Goal: Feedback & Contribution: Leave review/rating

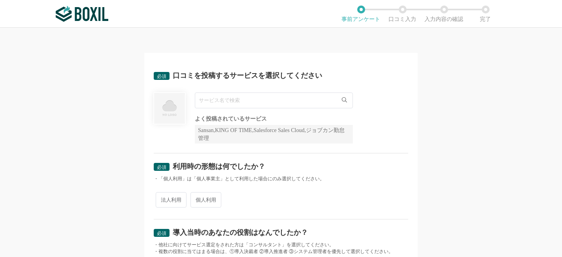
click at [236, 100] on input "text" at bounding box center [274, 100] width 158 height 16
paste input "セリーズ"
type input "セリーズ"
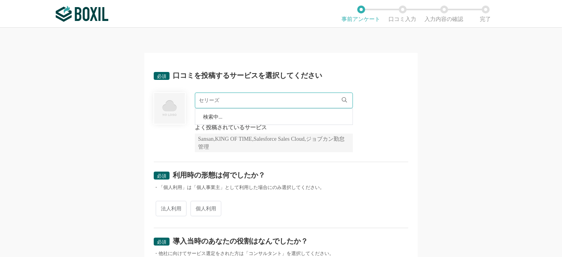
click at [342, 100] on icon at bounding box center [344, 99] width 5 height 5
drag, startPoint x: 253, startPoint y: 101, endPoint x: 194, endPoint y: 97, distance: 58.6
click at [195, 97] on input "セリーズ" at bounding box center [274, 100] width 158 height 16
click at [373, 136] on div "必須回答項目です。候補から選択してください よく投稿されているサービス Sansan,KING OF TIME,Salesforce Sales Cloud,…" at bounding box center [281, 122] width 254 height 60
click at [345, 99] on input "text" at bounding box center [274, 100] width 158 height 16
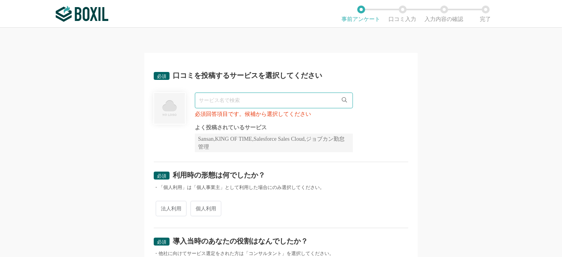
click at [342, 99] on icon at bounding box center [344, 99] width 5 height 5
click at [287, 103] on input "text" at bounding box center [274, 100] width 158 height 16
click at [175, 215] on span "法人利用" at bounding box center [171, 208] width 31 height 15
click at [163, 207] on input "法人利用" at bounding box center [160, 204] width 5 height 5
radio input "true"
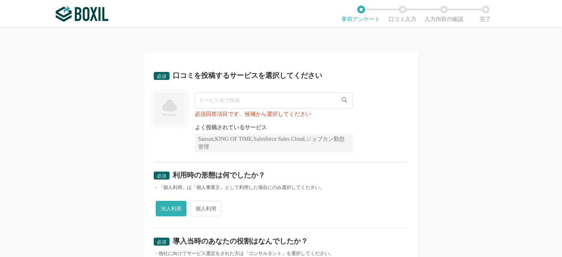
click at [249, 201] on div "法人利用 個人利用" at bounding box center [281, 208] width 254 height 19
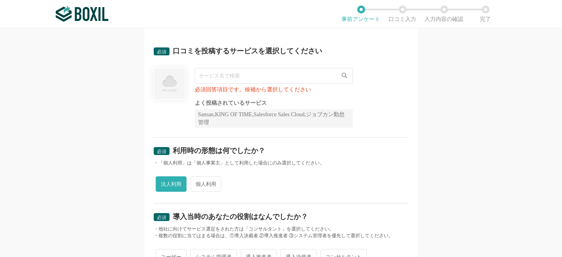
scroll to position [44, 0]
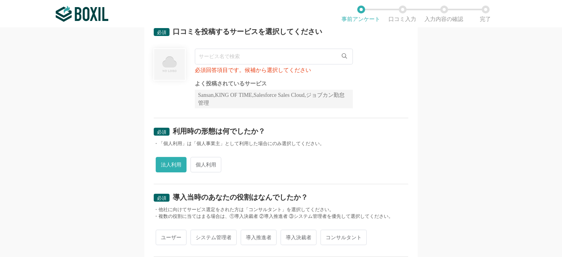
click at [286, 59] on input "text" at bounding box center [274, 57] width 158 height 16
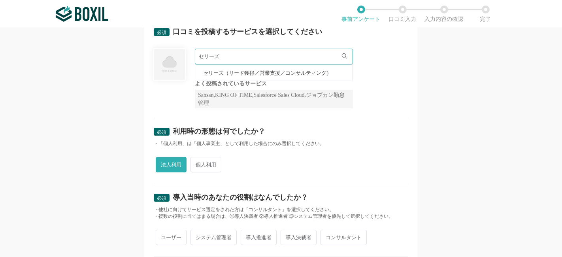
click at [270, 76] on li "セリーズ（リード獲得／営業支援／コンサルティング）" at bounding box center [273, 73] width 157 height 16
type input "セリーズ（リード獲得／営業支援／コンサルティング）"
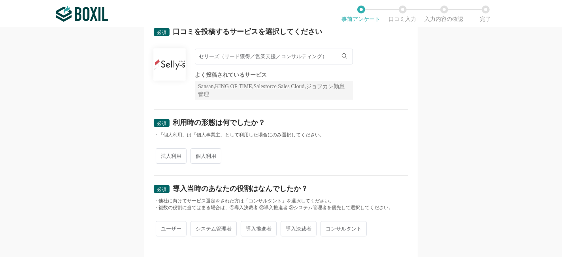
click at [177, 154] on span "法人利用" at bounding box center [171, 155] width 31 height 15
click at [163, 154] on input "法人利用" at bounding box center [160, 151] width 5 height 5
radio input "true"
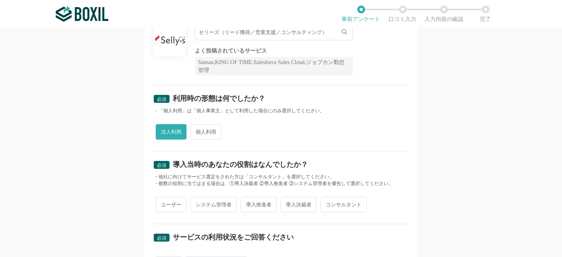
scroll to position [88, 0]
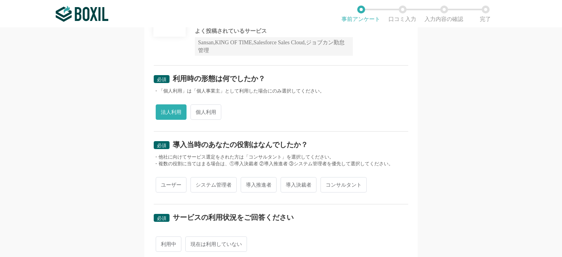
click at [219, 186] on span "システム管理者" at bounding box center [213, 184] width 46 height 15
click at [198, 183] on input "システム管理者" at bounding box center [194, 180] width 5 height 5
radio input "true"
click at [266, 187] on span "導入推進者" at bounding box center [259, 184] width 36 height 15
click at [248, 183] on input "導入推進者" at bounding box center [245, 180] width 5 height 5
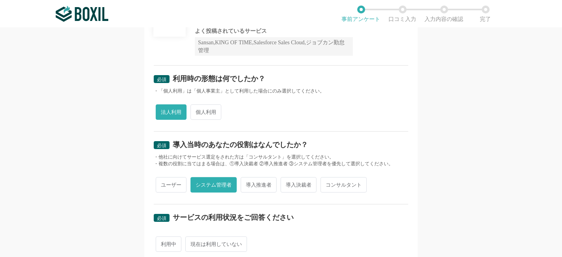
radio input "true"
radio input "false"
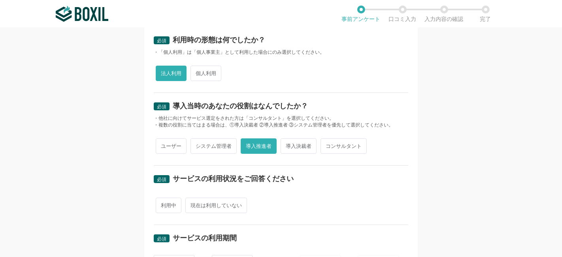
scroll to position [175, 0]
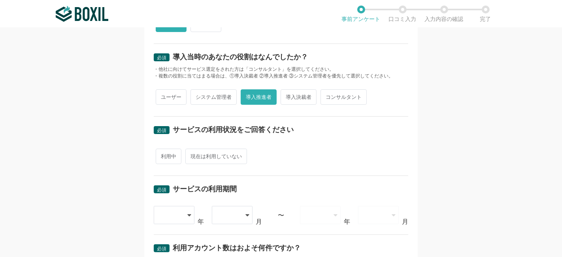
click at [168, 165] on div "必須 サービスの利用状況をご回答ください 利用中 現在は利用していない" at bounding box center [281, 146] width 254 height 59
click at [167, 158] on span "利用中" at bounding box center [169, 156] width 26 height 15
click at [163, 155] on input "利用中" at bounding box center [160, 152] width 5 height 5
radio input "true"
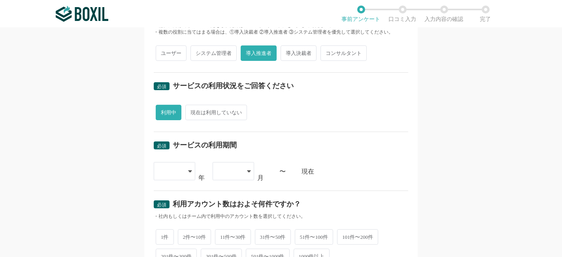
click at [173, 170] on div at bounding box center [170, 170] width 23 height 17
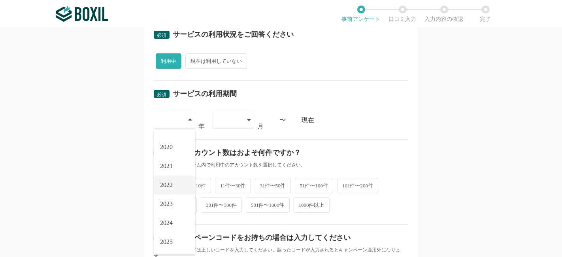
scroll to position [307, 0]
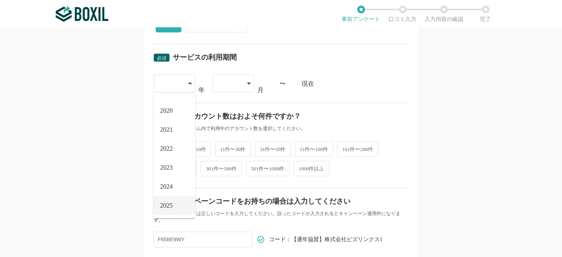
click at [168, 207] on li "2025" at bounding box center [174, 205] width 41 height 19
click at [229, 86] on div at bounding box center [229, 83] width 23 height 17
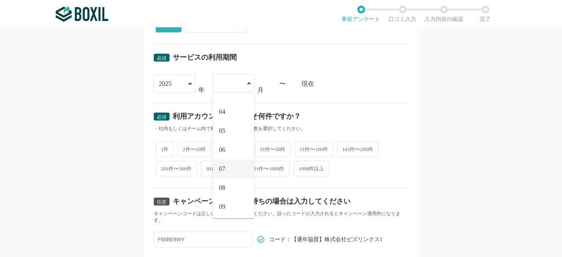
scroll to position [52, 0]
click at [222, 184] on span "08" at bounding box center [222, 187] width 6 height 6
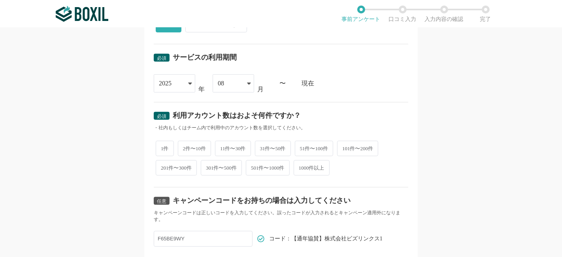
click at [164, 147] on span "1件" at bounding box center [165, 148] width 18 height 15
click at [163, 147] on input "1件" at bounding box center [160, 144] width 5 height 5
radio input "true"
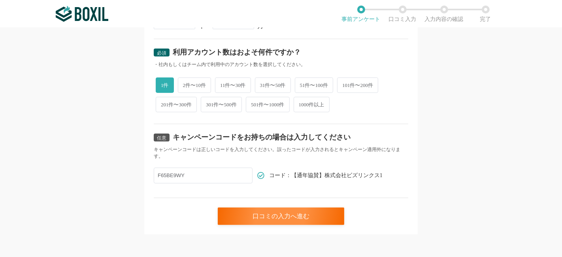
scroll to position [370, 0]
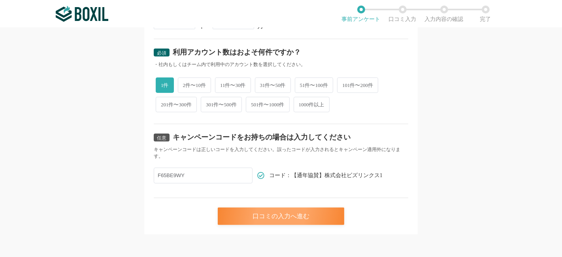
click at [279, 211] on div "口コミの入力へ進む" at bounding box center [281, 215] width 126 height 17
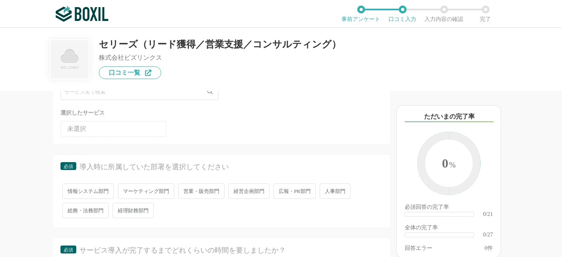
scroll to position [88, 0]
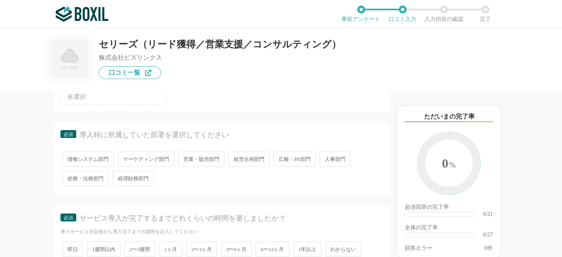
click at [155, 158] on span "マーケティング部門" at bounding box center [146, 158] width 57 height 15
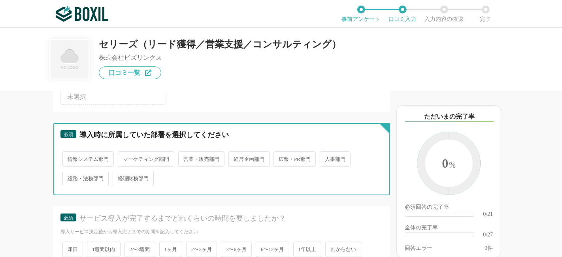
click at [125, 158] on input "マーケティング部門" at bounding box center [122, 155] width 5 height 5
radio input "true"
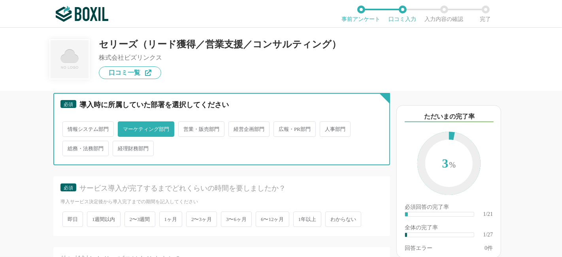
scroll to position [132, 0]
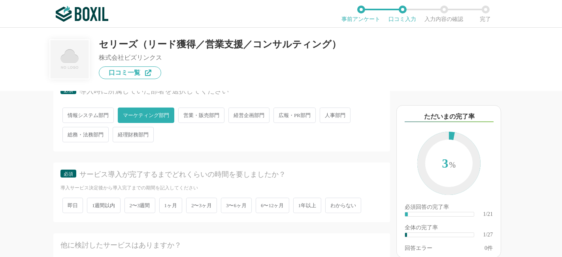
click at [170, 207] on span "1ヶ月" at bounding box center [170, 205] width 23 height 15
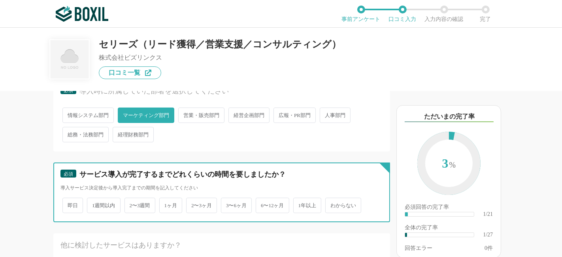
click at [166, 204] on input "1ヶ月" at bounding box center [163, 201] width 5 height 5
radio input "true"
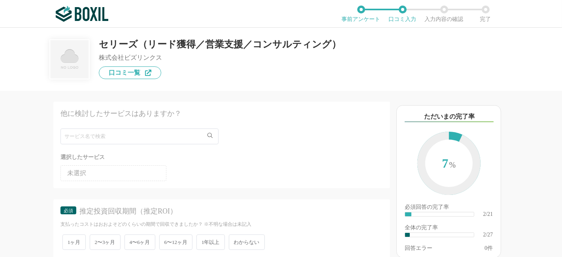
scroll to position [307, 0]
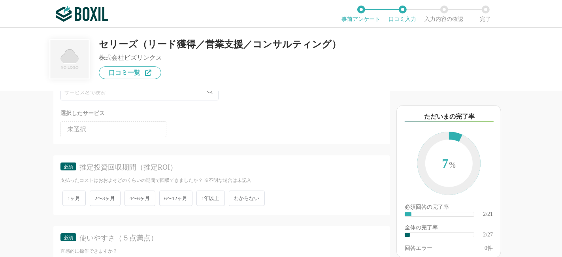
click at [242, 196] on span "わからない" at bounding box center [247, 197] width 36 height 15
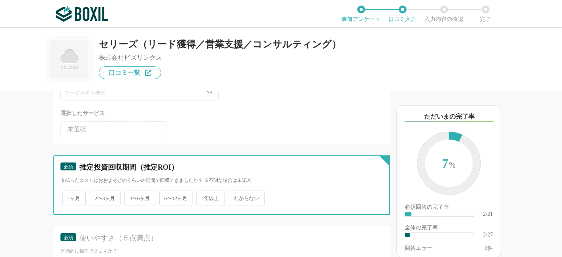
click at [236, 196] on input "わからない" at bounding box center [233, 194] width 5 height 5
radio input "true"
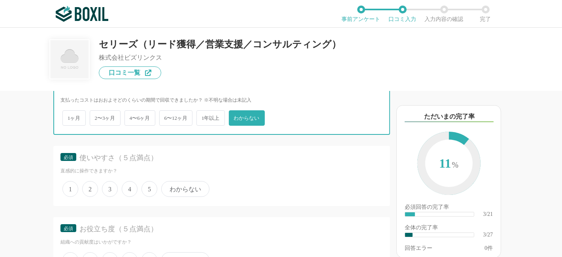
scroll to position [395, 0]
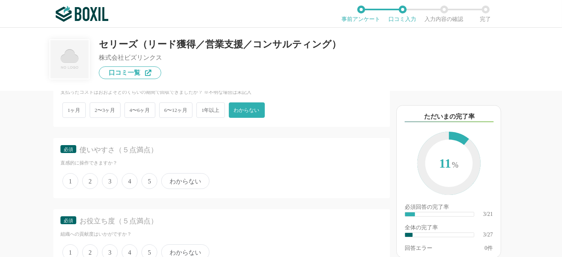
click at [131, 180] on span "4" at bounding box center [130, 181] width 16 height 16
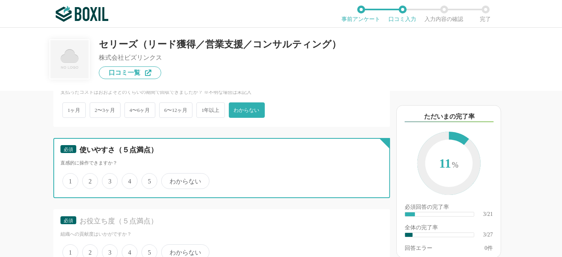
click at [129, 179] on input "4" at bounding box center [126, 176] width 5 height 5
radio input "true"
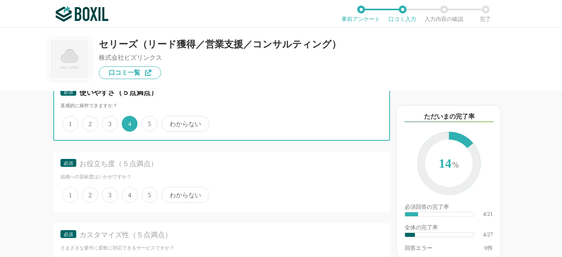
scroll to position [439, 0]
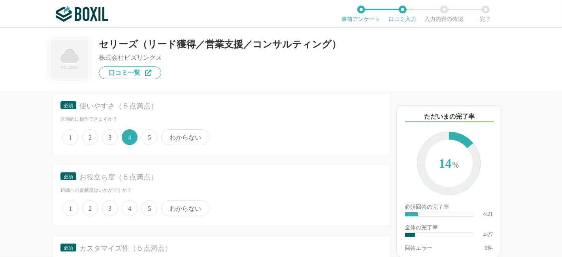
click at [148, 135] on span "5" at bounding box center [149, 137] width 16 height 16
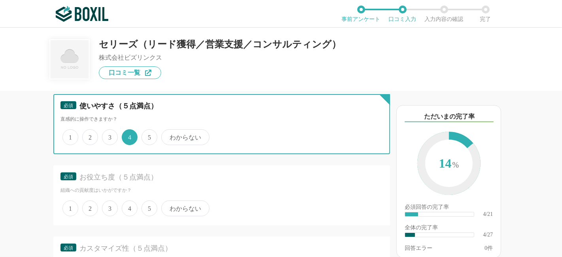
click at [148, 135] on input "5" at bounding box center [145, 132] width 5 height 5
radio input "true"
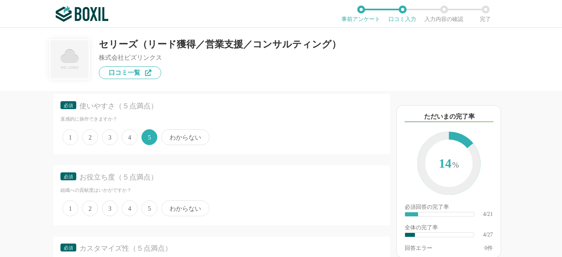
click at [149, 205] on span "5" at bounding box center [149, 208] width 16 height 16
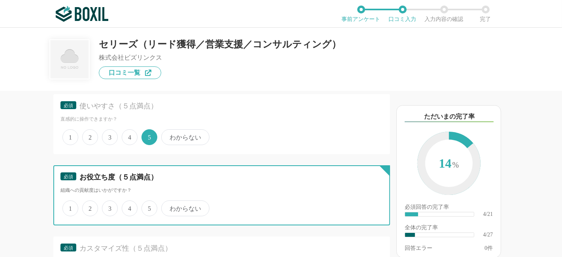
click at [149, 205] on input "5" at bounding box center [145, 204] width 5 height 5
radio input "true"
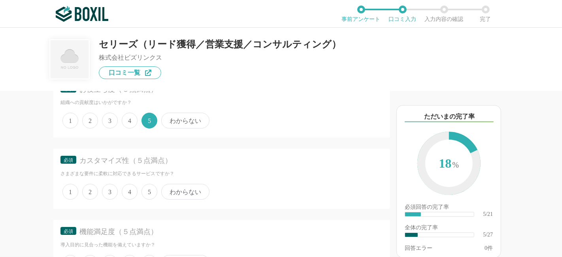
click at [154, 187] on span "5" at bounding box center [149, 192] width 16 height 16
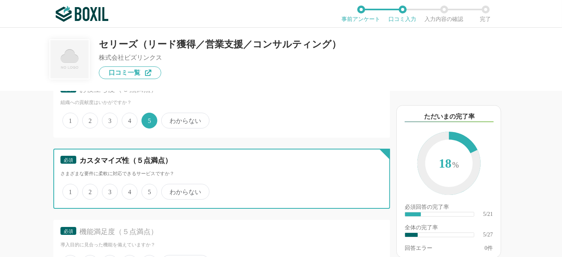
click at [149, 187] on input "5" at bounding box center [145, 187] width 5 height 5
radio input "true"
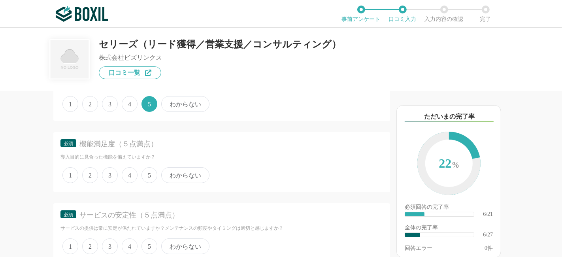
click at [153, 179] on div "1 2 3 4 5 わからない" at bounding box center [221, 175] width 322 height 20
click at [149, 171] on span "5" at bounding box center [149, 175] width 16 height 16
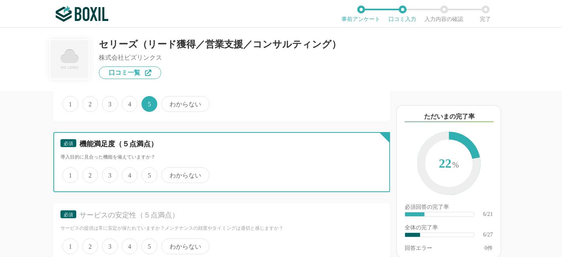
click at [149, 171] on input "5" at bounding box center [145, 170] width 5 height 5
radio input "true"
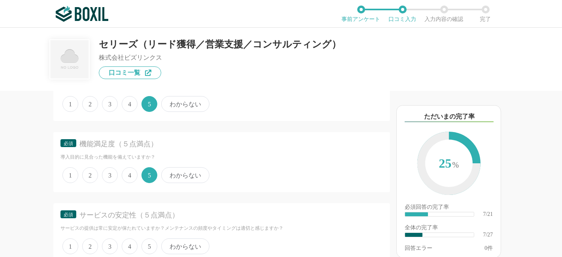
click at [145, 238] on span "5" at bounding box center [149, 246] width 16 height 16
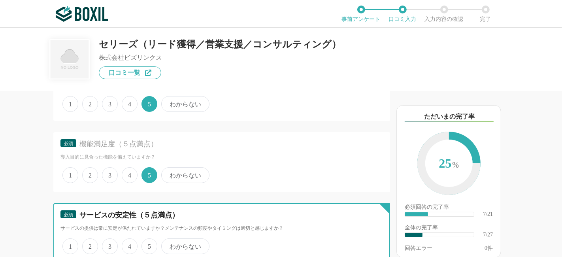
click at [145, 239] on input "5" at bounding box center [145, 241] width 5 height 5
radio input "true"
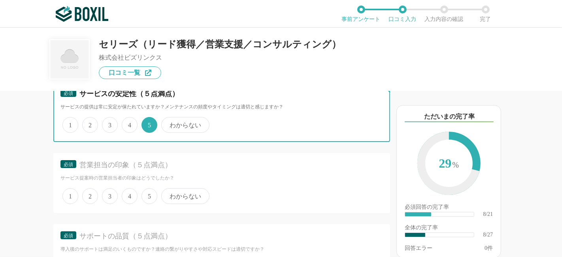
scroll to position [746, 0]
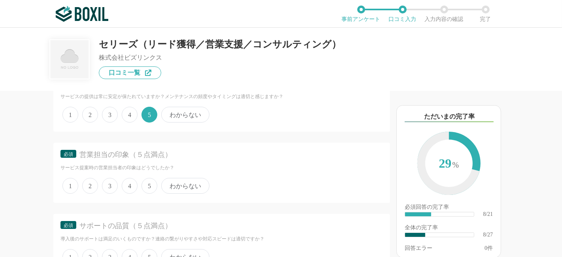
click at [151, 179] on span "5" at bounding box center [149, 186] width 16 height 16
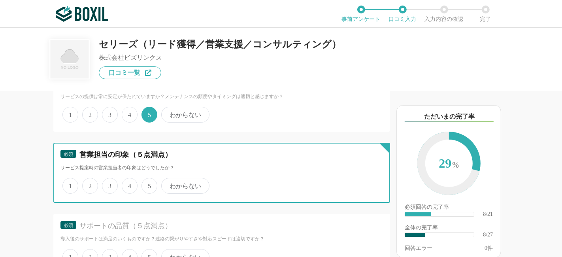
click at [149, 179] on input "5" at bounding box center [145, 181] width 5 height 5
radio input "true"
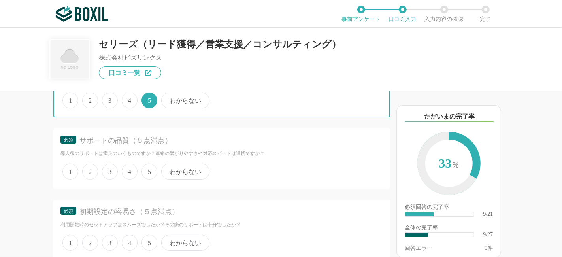
scroll to position [834, 0]
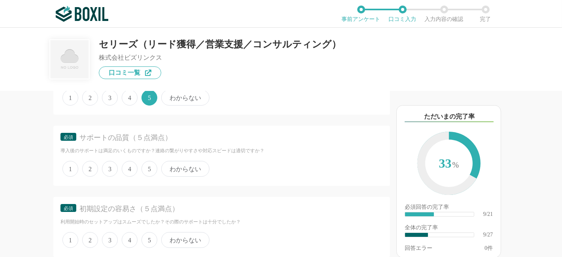
click at [150, 169] on span "5" at bounding box center [149, 169] width 16 height 16
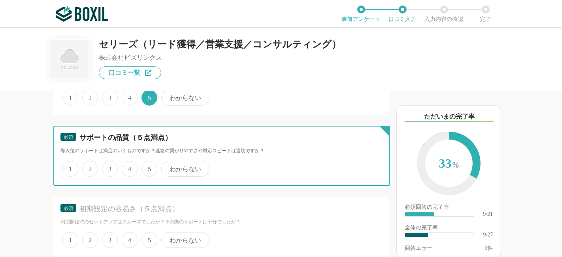
click at [149, 167] on input "5" at bounding box center [145, 164] width 5 height 5
radio input "true"
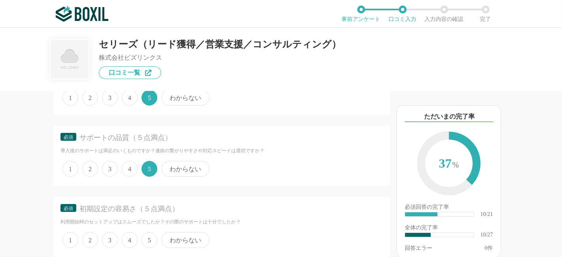
click at [149, 232] on span "5" at bounding box center [149, 240] width 16 height 16
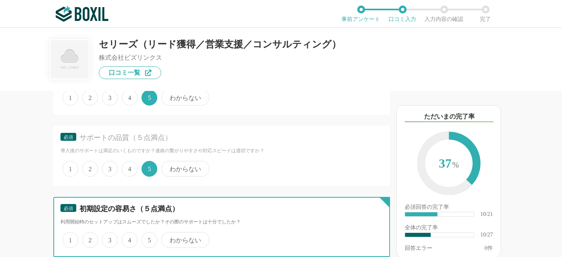
click at [149, 233] on input "5" at bounding box center [145, 235] width 5 height 5
radio input "true"
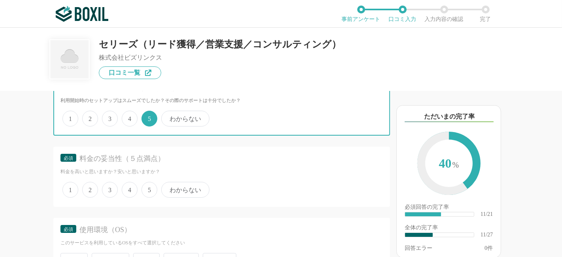
scroll to position [966, 0]
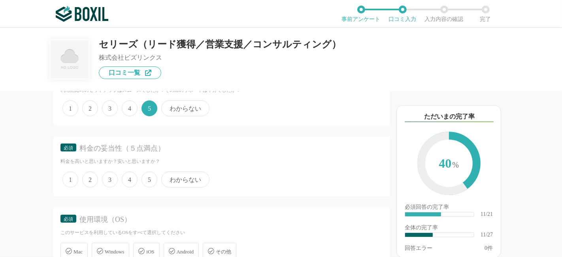
click at [149, 179] on span "5" at bounding box center [149, 179] width 16 height 16
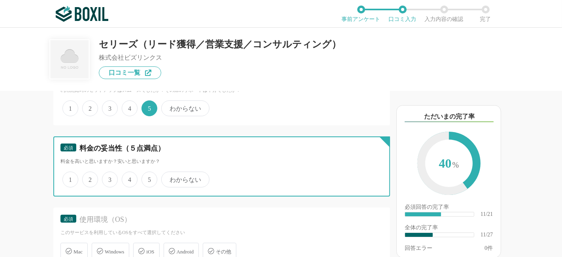
click at [149, 178] on input "5" at bounding box center [145, 175] width 5 height 5
radio input "true"
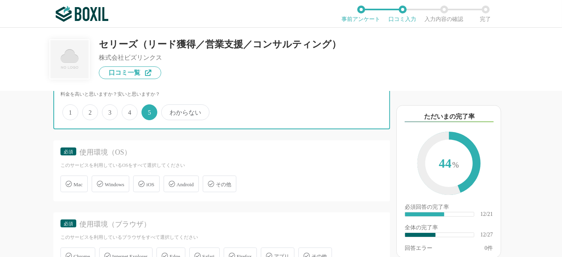
scroll to position [1053, 0]
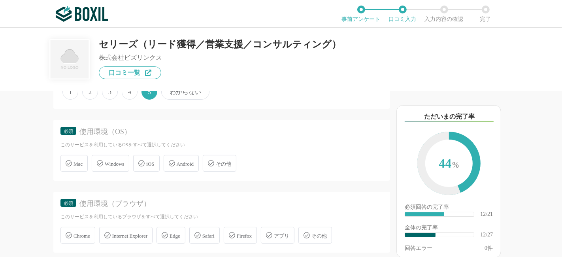
click at [119, 161] on div "Windows" at bounding box center [111, 163] width 38 height 17
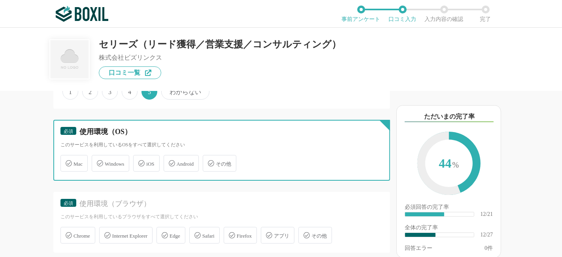
click at [98, 161] on input "Windows" at bounding box center [95, 158] width 5 height 5
checkbox input "true"
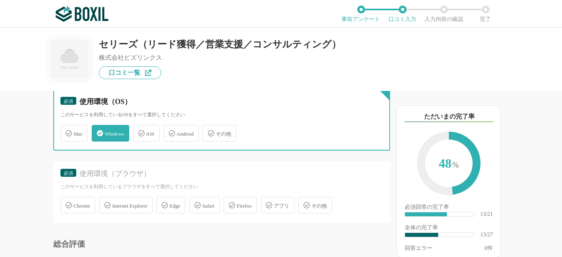
scroll to position [1097, 0]
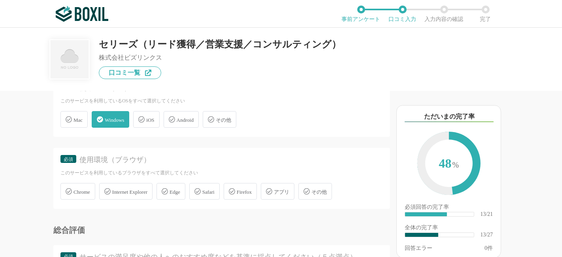
click at [83, 189] on span "Chrome" at bounding box center [81, 192] width 17 height 6
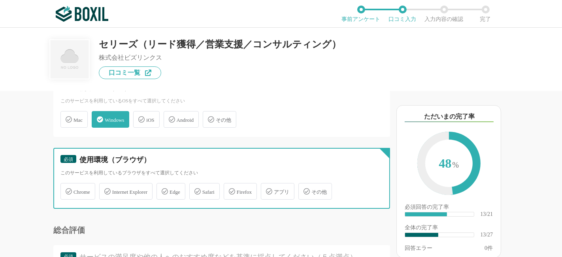
click at [67, 184] on input "Chrome" at bounding box center [64, 186] width 5 height 5
checkbox input "true"
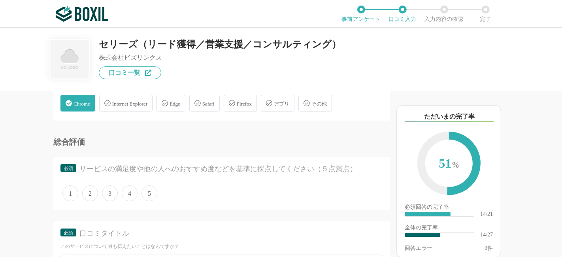
click at [149, 185] on span "5" at bounding box center [149, 193] width 16 height 16
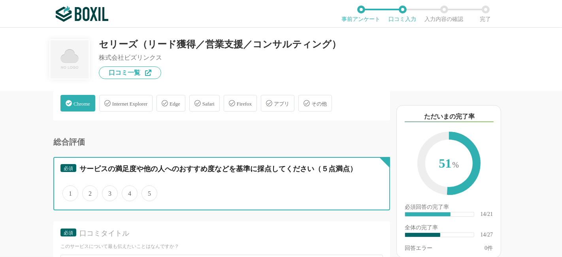
click at [149, 187] on input "5" at bounding box center [145, 189] width 5 height 5
radio input "true"
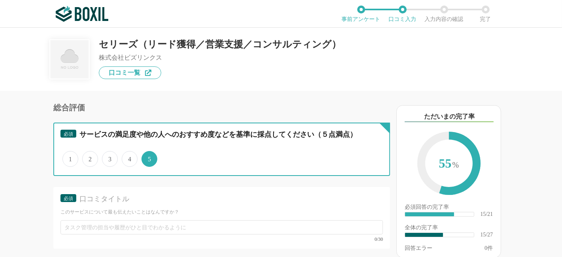
scroll to position [1273, 0]
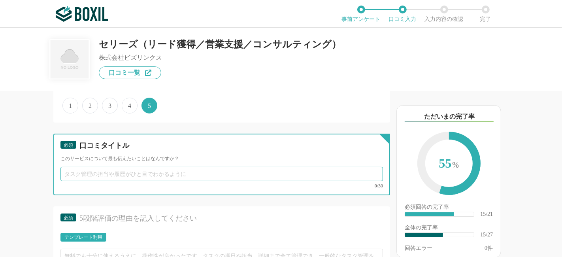
click at [158, 167] on input "text" at bounding box center [221, 174] width 322 height 14
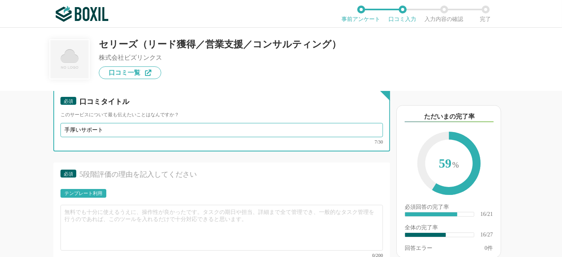
type input "手厚いサポート"
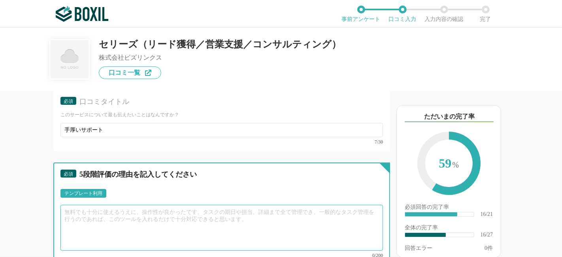
click at [159, 205] on textarea at bounding box center [221, 228] width 322 height 46
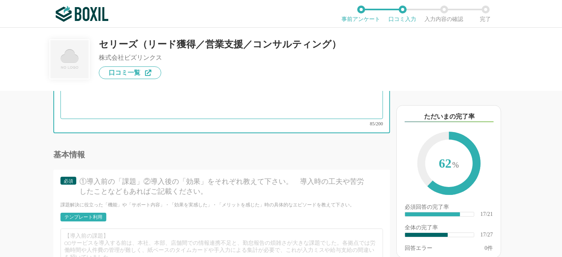
scroll to position [1493, 0]
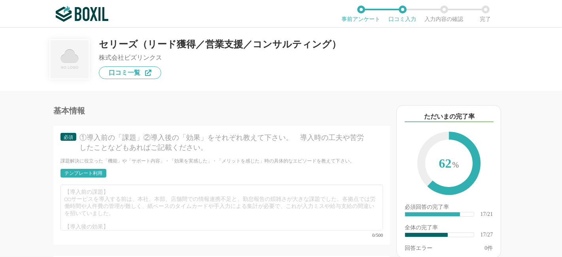
type textarea "業務の進め方が分かりやすく、不明点へも迅速に回答がもらえる。導入すぐなのでまだ成果への貢献度は不明だが、やり取りや改善もスムーズに進んでいるので今後に大いに期…"
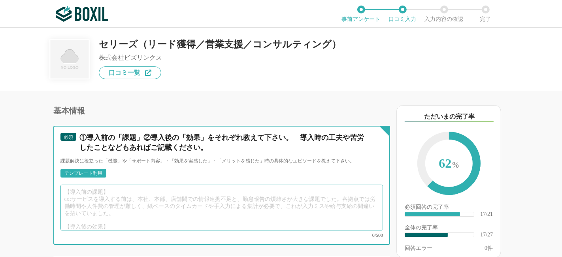
click at [220, 185] on textarea at bounding box center [221, 208] width 322 height 46
drag, startPoint x: 123, startPoint y: 176, endPoint x: 85, endPoint y: 179, distance: 37.7
click at [89, 185] on textarea at bounding box center [221, 208] width 322 height 46
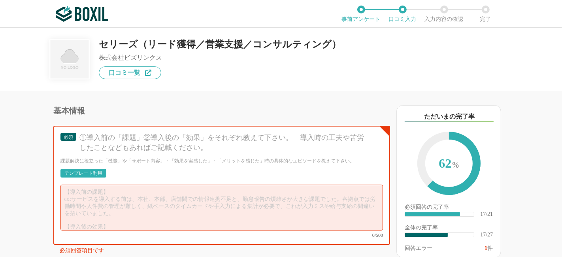
click at [79, 133] on div "必須 ①導入前の「課題」②導入後の「効果」をそれぞれ教えて下さい。　導入時の工夫や苦労したことなどもあればご記載ください。" at bounding box center [221, 145] width 322 height 24
drag, startPoint x: 79, startPoint y: 122, endPoint x: 141, endPoint y: 122, distance: 62.0
click at [141, 133] on div "①導入前の「課題」②導入後の「効果」をそれぞれ教えて下さい。　導入時の工夫や苦労したことなどもあればご記載ください。" at bounding box center [224, 143] width 290 height 20
click at [94, 171] on div "テンプレート利用" at bounding box center [83, 173] width 38 height 5
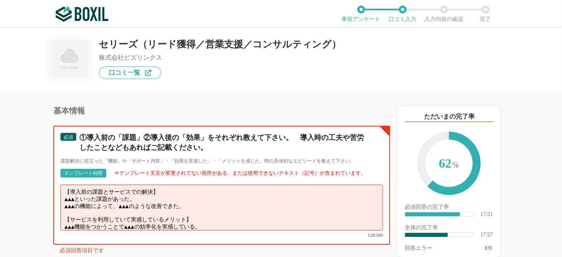
drag, startPoint x: 62, startPoint y: 183, endPoint x: 202, endPoint y: 190, distance: 139.3
click at [202, 190] on textarea "【導入前の課題とサービスでの解決】 ▲▲▲といった課題があった。 ▲▲▲の機能によって、▲▲▲のような改善できた。 【サービスを利用していて実感しているメリッ…" at bounding box center [221, 208] width 322 height 46
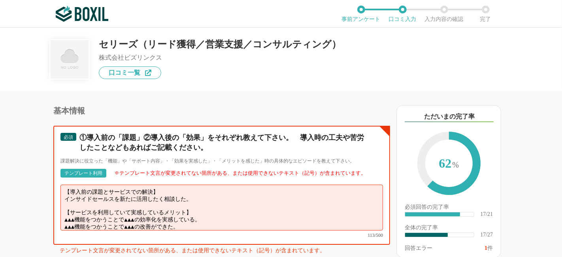
drag, startPoint x: 63, startPoint y: 198, endPoint x: 229, endPoint y: 209, distance: 166.3
click at [229, 209] on textarea "【導入前の課題とサービスでの解決】 インサイドセールスを新たに活用したく相談した。 【サービスを利用していて実感しているメリット】 ▲▲▲機能をつかうことで▲…" at bounding box center [221, 208] width 322 height 46
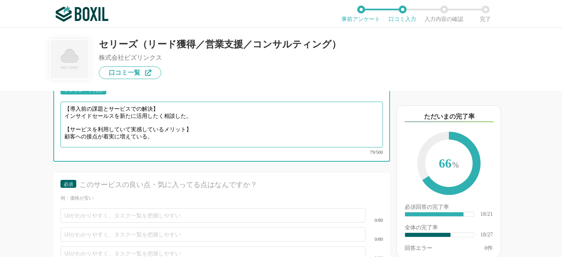
scroll to position [1625, 0]
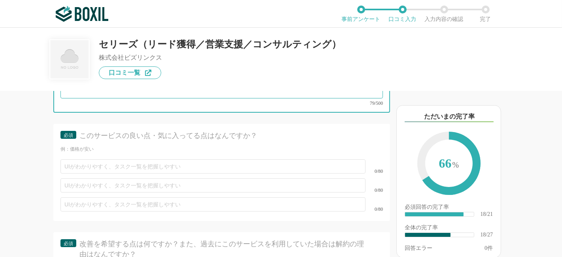
type textarea "【導入前の課題とサービスでの解決】 インサイドセールスを新たに活用したく相談した。 【サービスを利用していて実感しているメリット】 顧客への接点が着実に増えて…"
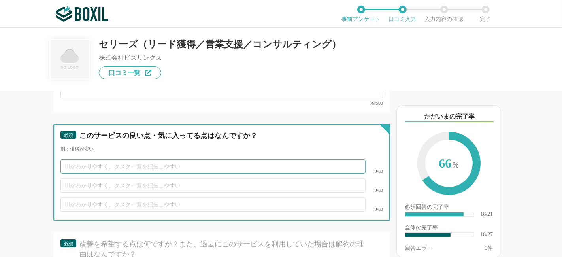
click at [139, 159] on input "text" at bounding box center [212, 166] width 305 height 14
type input "担当者の対応"
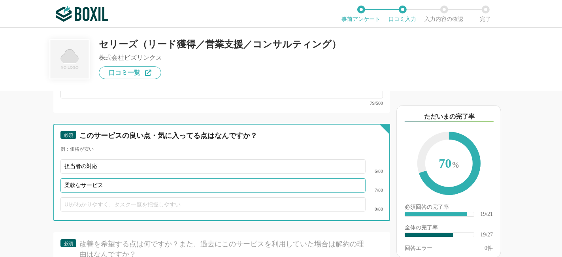
scroll to position [1712, 0]
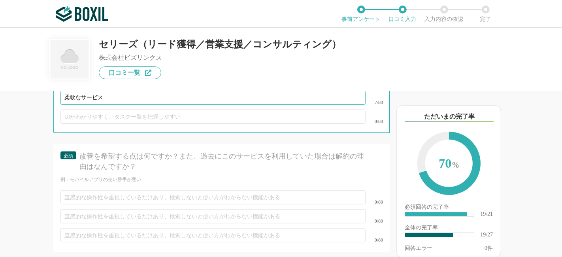
type input "柔軟なサービス"
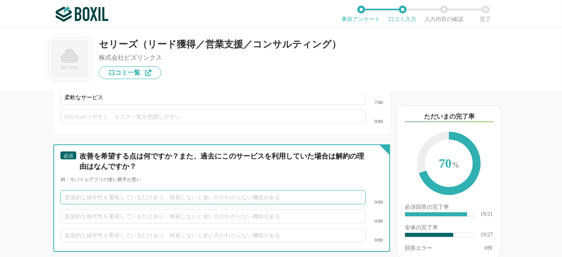
click at [156, 190] on input "text" at bounding box center [212, 197] width 305 height 14
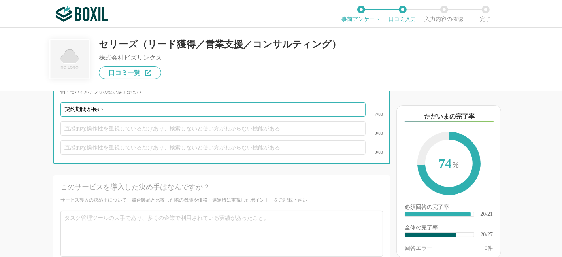
scroll to position [1756, 0]
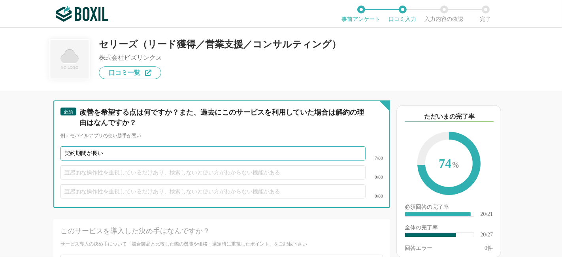
drag, startPoint x: 92, startPoint y: 132, endPoint x: 135, endPoint y: 132, distance: 43.1
click at [135, 146] on input "契約期間が長い" at bounding box center [212, 153] width 305 height 14
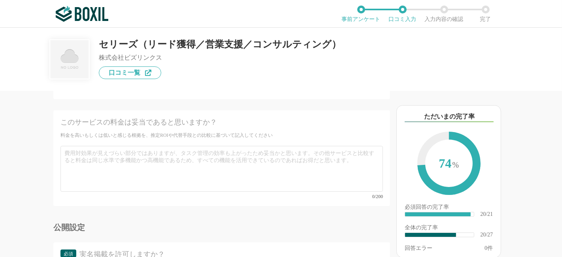
scroll to position [2151, 0]
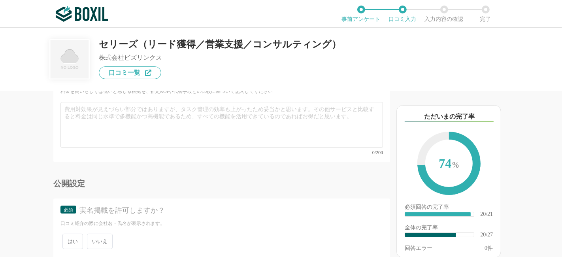
type input "契約期間が６か月なので、初期導入にハードルが高い"
click at [97, 234] on span "いいえ" at bounding box center [100, 241] width 26 height 15
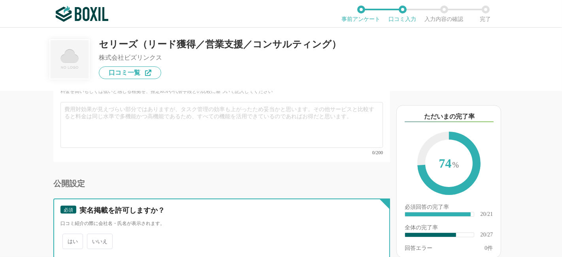
click at [94, 235] on input "いいえ" at bounding box center [91, 237] width 5 height 5
radio input "true"
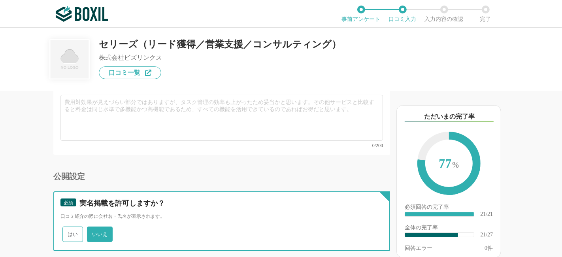
scroll to position [2161, 0]
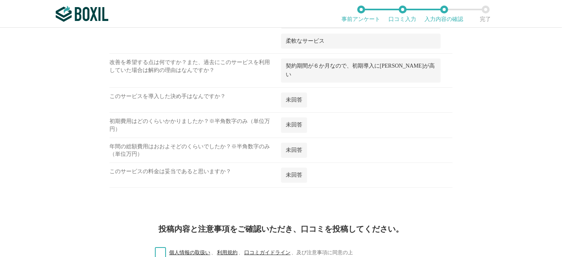
scroll to position [884, 0]
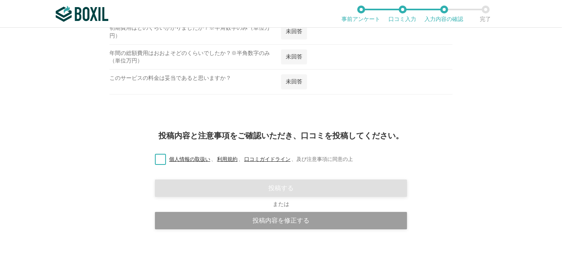
click at [152, 155] on label "個人情報の取扱い 、 利用規約 、 口コミガイドライン 、 及び注意事項に同意の上" at bounding box center [251, 159] width 204 height 8
click at [0, 0] on input "個人情報の取扱い 、 利用規約 、 口コミガイドライン 、 及び注意事項に同意の上" at bounding box center [0, 0] width 0 height 0
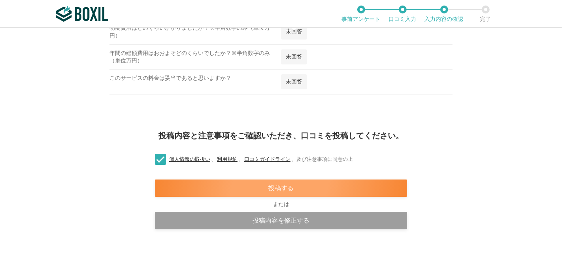
click at [286, 179] on div "投稿する" at bounding box center [281, 187] width 252 height 17
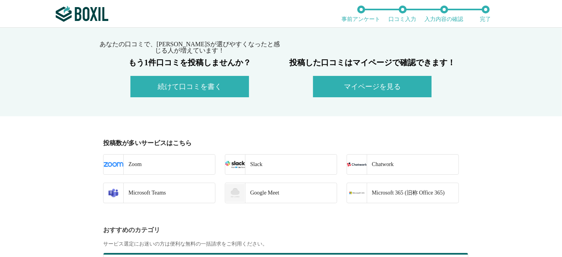
scroll to position [175, 0]
